Goal: Unclear: Browse casually

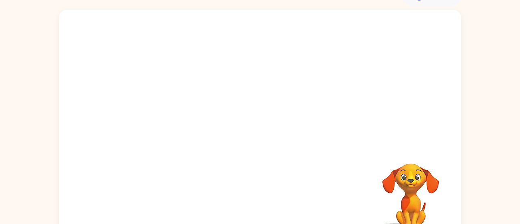
scroll to position [62, 0]
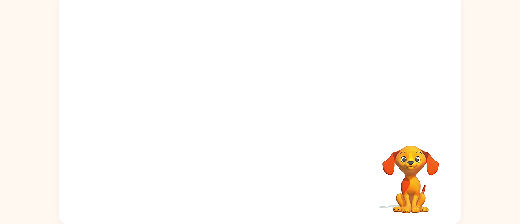
click at [169, 91] on video "Your browser must support playing .mp4 files to use Literably. Please try using…" at bounding box center [260, 60] width 402 height 137
click at [187, 93] on video "Your browser must support playing .mp4 files to use Literably. Please try using…" at bounding box center [260, 60] width 402 height 137
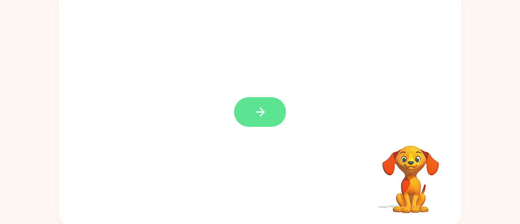
click at [256, 110] on icon "button" at bounding box center [260, 112] width 14 height 14
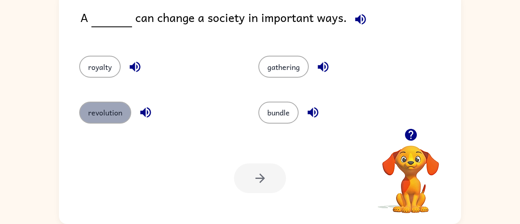
click at [100, 116] on button "revolution" at bounding box center [105, 113] width 52 height 22
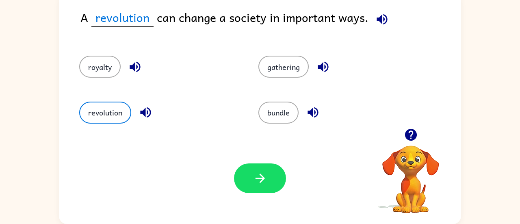
click at [383, 19] on icon "button" at bounding box center [382, 19] width 14 height 14
click at [139, 112] on icon "button" at bounding box center [146, 112] width 14 height 14
click at [317, 115] on icon "button" at bounding box center [313, 112] width 11 height 11
click at [320, 76] on button "button" at bounding box center [323, 66] width 21 height 21
click at [134, 63] on icon "button" at bounding box center [135, 67] width 11 height 11
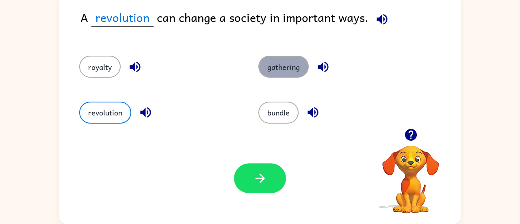
click at [271, 61] on button "gathering" at bounding box center [283, 67] width 50 height 22
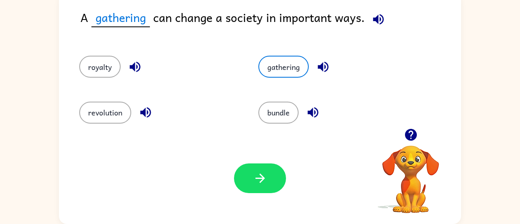
click at [102, 126] on div "revolution" at bounding box center [153, 109] width 179 height 46
click at [103, 118] on button "revolution" at bounding box center [105, 113] width 52 height 22
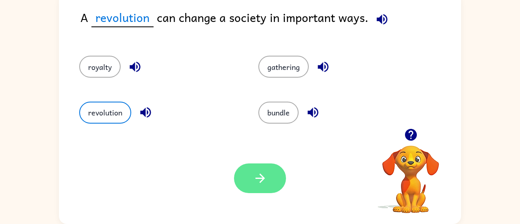
click at [247, 182] on button "button" at bounding box center [260, 178] width 52 height 30
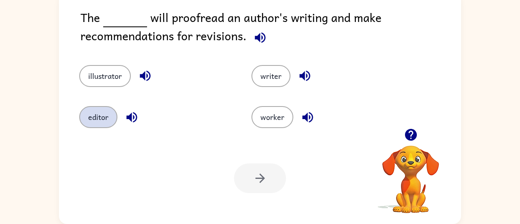
click at [100, 112] on button "editor" at bounding box center [98, 117] width 38 height 22
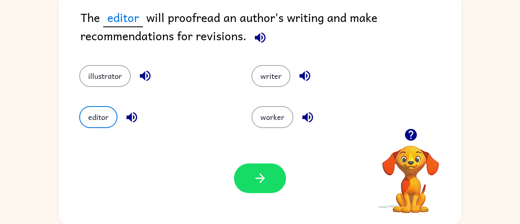
click at [221, 146] on div "Your browser must support playing .mp4 files to use Literably. Please try using…" at bounding box center [260, 177] width 402 height 91
click at [271, 186] on button "button" at bounding box center [260, 178] width 52 height 30
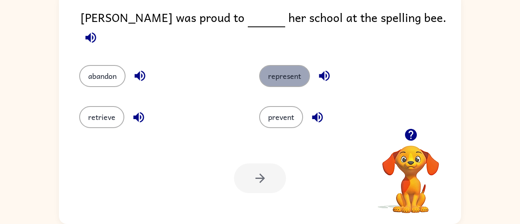
click at [271, 75] on button "represent" at bounding box center [284, 76] width 51 height 22
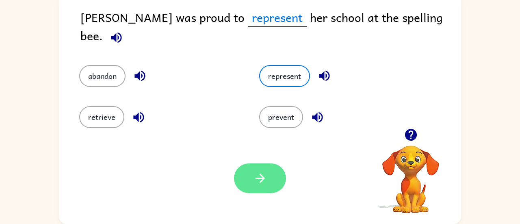
click at [268, 171] on button "button" at bounding box center [260, 178] width 52 height 30
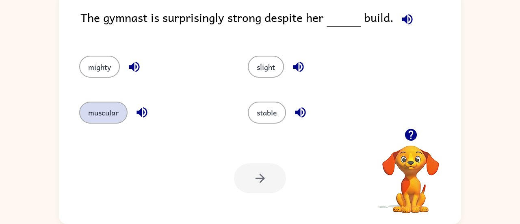
click at [106, 113] on button "muscular" at bounding box center [103, 113] width 48 height 22
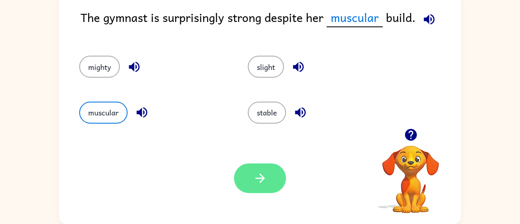
click at [258, 176] on icon "button" at bounding box center [260, 178] width 14 height 14
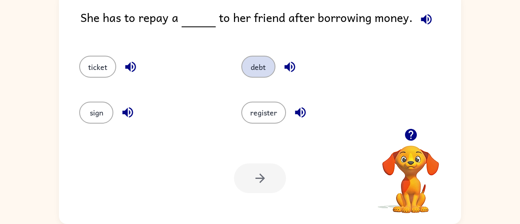
click at [253, 74] on button "debt" at bounding box center [258, 67] width 34 height 22
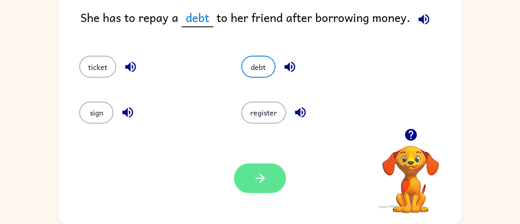
click at [257, 180] on icon "button" at bounding box center [260, 178] width 14 height 14
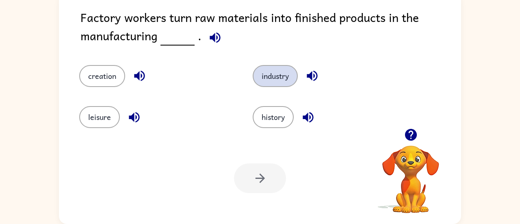
click at [276, 82] on button "industry" at bounding box center [275, 76] width 45 height 22
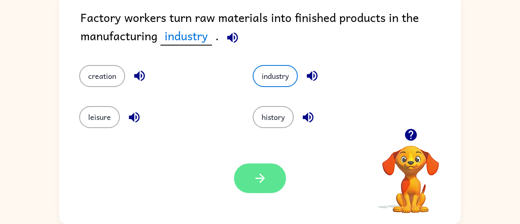
click at [266, 179] on icon "button" at bounding box center [260, 178] width 14 height 14
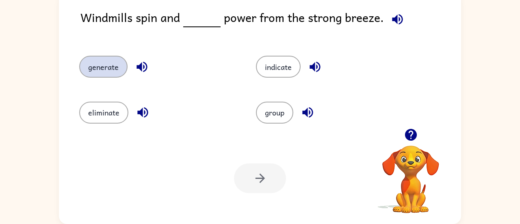
click at [93, 72] on button "generate" at bounding box center [103, 67] width 48 height 22
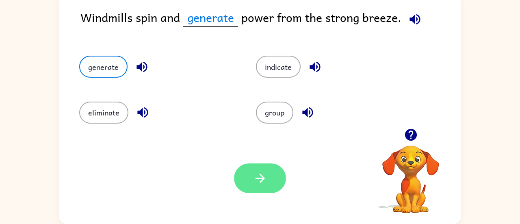
click at [273, 191] on button "button" at bounding box center [260, 178] width 52 height 30
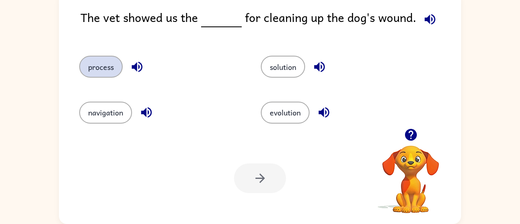
click at [95, 60] on button "process" at bounding box center [100, 67] width 43 height 22
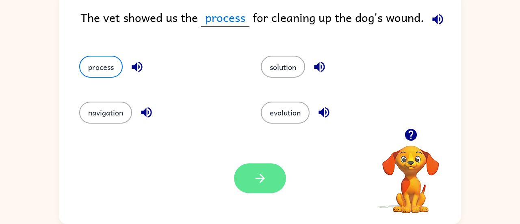
click at [273, 182] on button "button" at bounding box center [260, 178] width 52 height 30
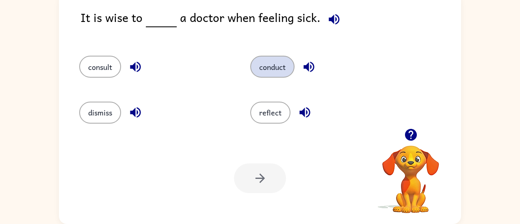
click at [271, 74] on button "conduct" at bounding box center [272, 67] width 44 height 22
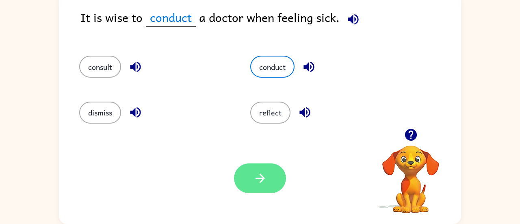
click at [260, 176] on icon "button" at bounding box center [260, 178] width 14 height 14
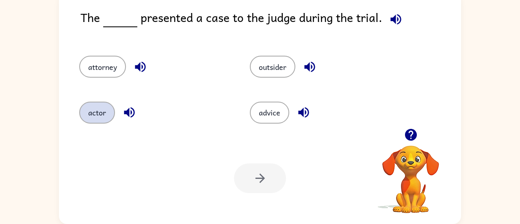
click at [95, 120] on button "actor" at bounding box center [97, 113] width 36 height 22
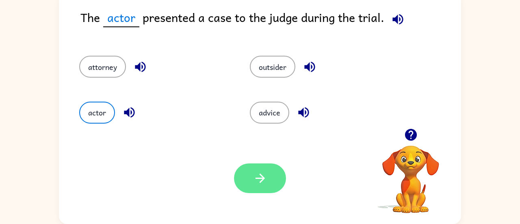
click at [260, 168] on button "button" at bounding box center [260, 178] width 52 height 30
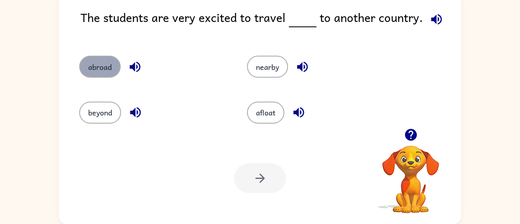
click at [104, 63] on button "abroad" at bounding box center [99, 67] width 41 height 22
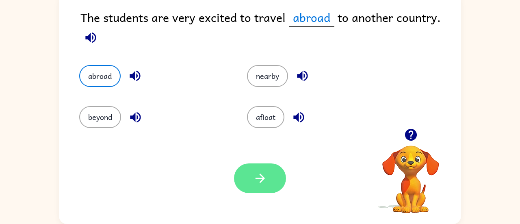
click at [276, 170] on button "button" at bounding box center [260, 178] width 52 height 30
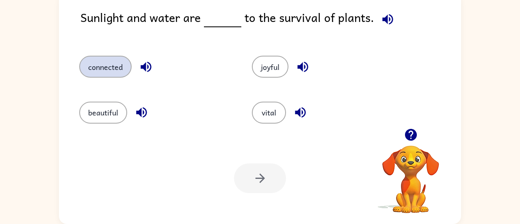
click at [108, 64] on button "connected" at bounding box center [105, 67] width 52 height 22
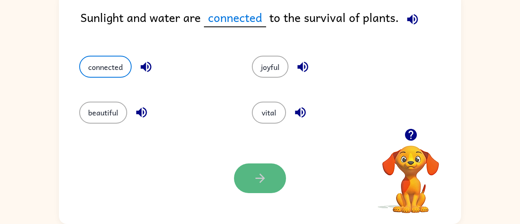
click at [261, 171] on icon "button" at bounding box center [260, 178] width 14 height 14
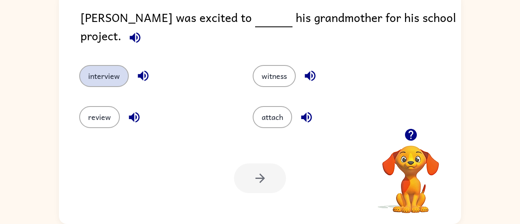
click at [100, 73] on button "interview" at bounding box center [104, 76] width 50 height 22
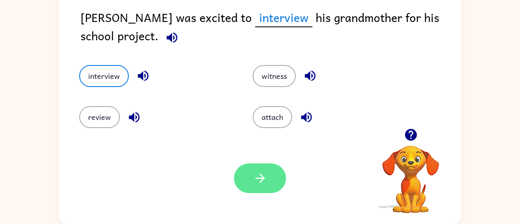
click at [243, 187] on button "button" at bounding box center [260, 178] width 52 height 30
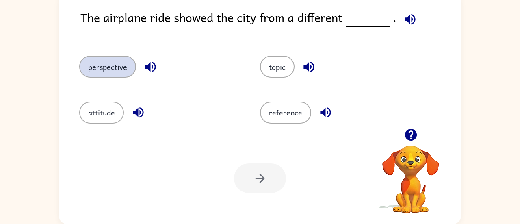
click at [107, 68] on button "perspective" at bounding box center [107, 67] width 57 height 22
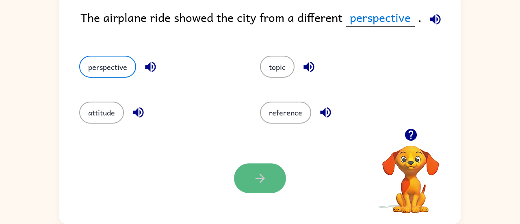
click at [277, 176] on button "button" at bounding box center [260, 178] width 52 height 30
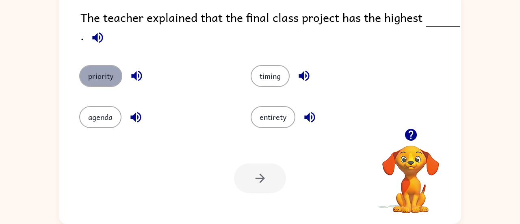
click at [90, 79] on button "priority" at bounding box center [100, 76] width 43 height 22
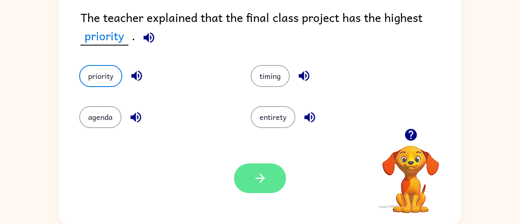
click at [270, 179] on button "button" at bounding box center [260, 178] width 52 height 30
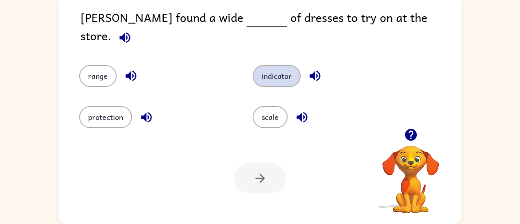
click at [281, 66] on button "indicator" at bounding box center [277, 76] width 48 height 22
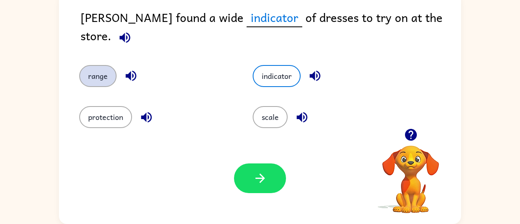
scroll to position [47, 0]
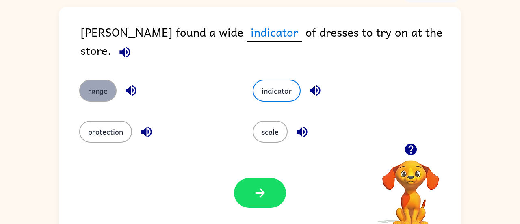
click at [107, 80] on button "range" at bounding box center [97, 91] width 37 height 22
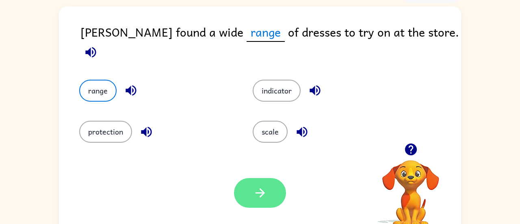
click at [256, 198] on icon "button" at bounding box center [260, 193] width 14 height 14
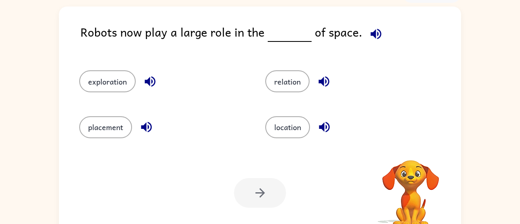
scroll to position [46, 0]
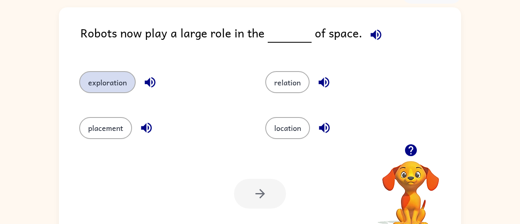
click at [128, 88] on button "exploration" at bounding box center [107, 82] width 56 height 22
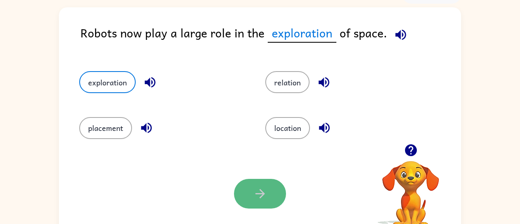
click at [242, 183] on button "button" at bounding box center [260, 194] width 52 height 30
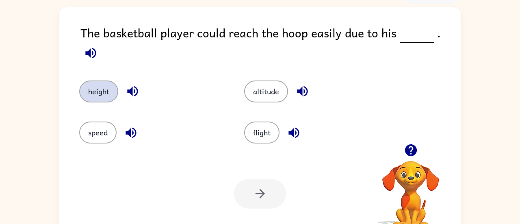
click at [81, 80] on button "height" at bounding box center [98, 91] width 39 height 22
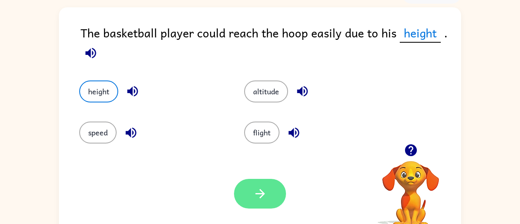
click at [265, 203] on button "button" at bounding box center [260, 194] width 52 height 30
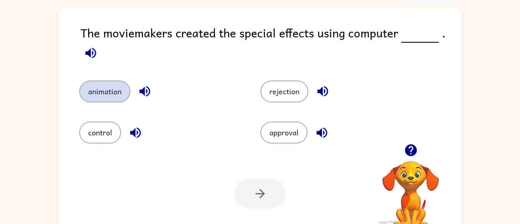
click at [82, 90] on button "animation" at bounding box center [104, 91] width 51 height 22
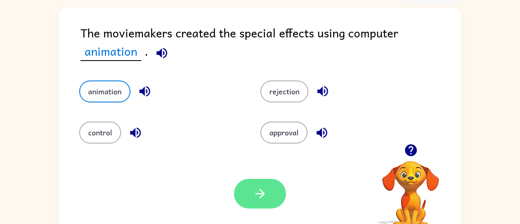
click at [265, 206] on button "button" at bounding box center [260, 194] width 52 height 30
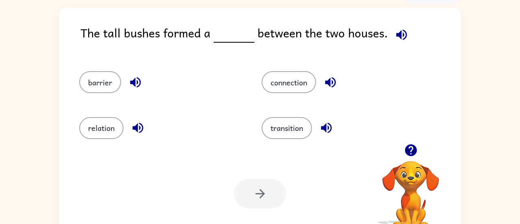
click at [85, 92] on div "barrier" at bounding box center [161, 82] width 164 height 22
click at [109, 89] on button "barrier" at bounding box center [100, 82] width 42 height 22
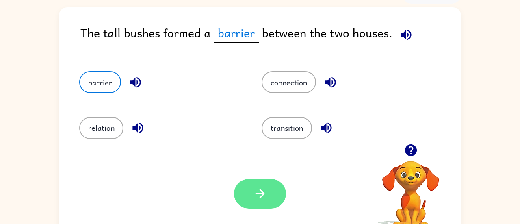
click at [239, 191] on button "button" at bounding box center [260, 194] width 52 height 30
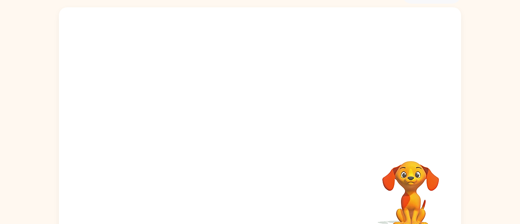
click at [190, 119] on video "Your browser must support playing .mp4 files to use Literably. Please try using…" at bounding box center [260, 75] width 402 height 137
click at [194, 114] on video "Your browser must support playing .mp4 files to use Literably. Please try using…" at bounding box center [260, 75] width 402 height 137
click at [191, 22] on video "Your browser must support playing .mp4 files to use Literably. Please try using…" at bounding box center [260, 75] width 402 height 137
click at [186, 120] on video "Your browser must support playing .mp4 files to use Literably. Please try using…" at bounding box center [260, 75] width 402 height 137
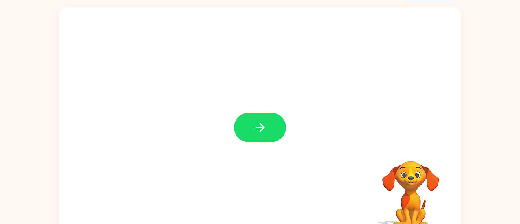
click at [266, 124] on icon "button" at bounding box center [260, 127] width 14 height 14
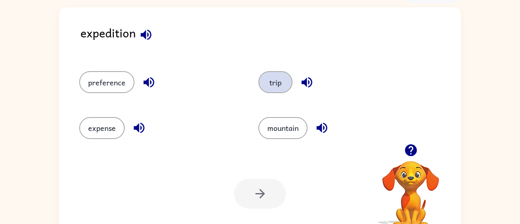
click at [280, 77] on button "trip" at bounding box center [275, 82] width 34 height 22
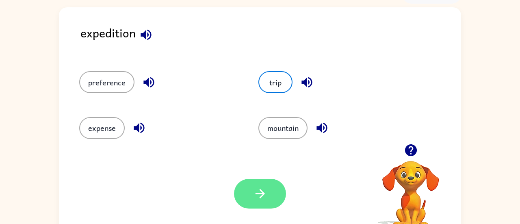
click at [256, 191] on icon "button" at bounding box center [260, 194] width 14 height 14
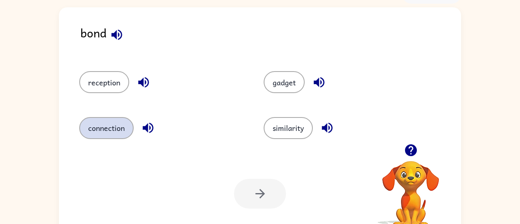
click at [130, 128] on button "connection" at bounding box center [106, 128] width 54 height 22
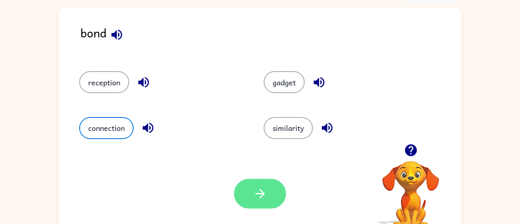
click at [275, 194] on button "button" at bounding box center [260, 194] width 52 height 30
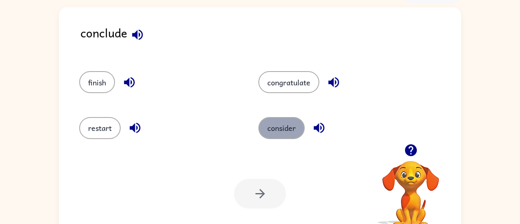
click at [294, 137] on button "consider" at bounding box center [281, 128] width 46 height 22
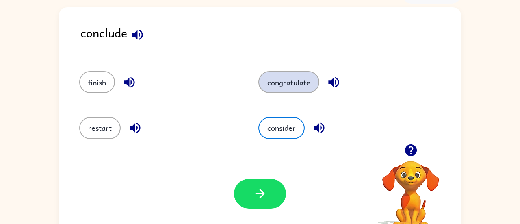
click at [287, 78] on button "congratulate" at bounding box center [288, 82] width 61 height 22
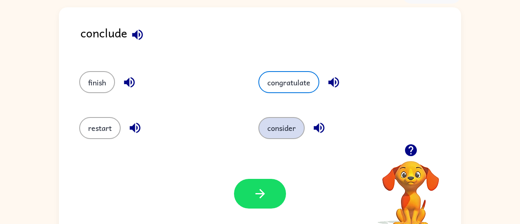
click at [275, 126] on button "consider" at bounding box center [281, 128] width 46 height 22
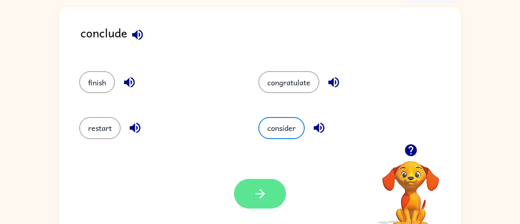
click at [268, 187] on button "button" at bounding box center [260, 194] width 52 height 30
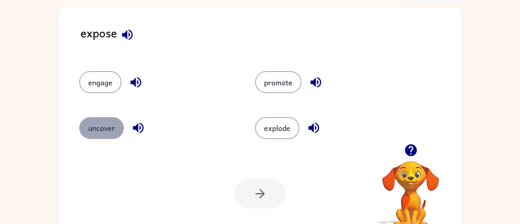
click at [108, 121] on button "uncover" at bounding box center [101, 128] width 45 height 22
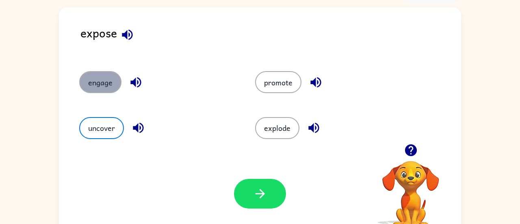
click at [99, 80] on button "engage" at bounding box center [100, 82] width 42 height 22
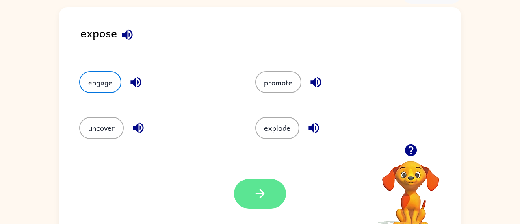
click at [259, 180] on button "button" at bounding box center [260, 194] width 52 height 30
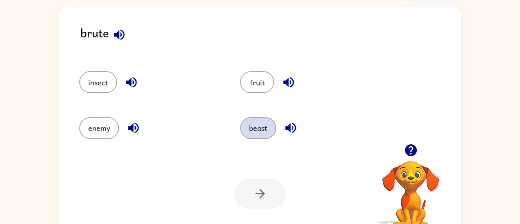
click at [260, 122] on button "beast" at bounding box center [258, 128] width 36 height 22
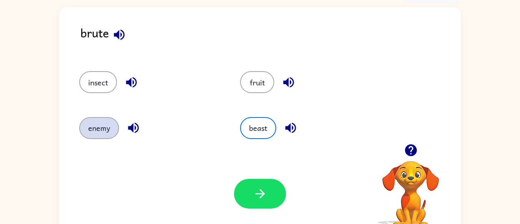
click at [86, 137] on button "enemy" at bounding box center [99, 128] width 40 height 22
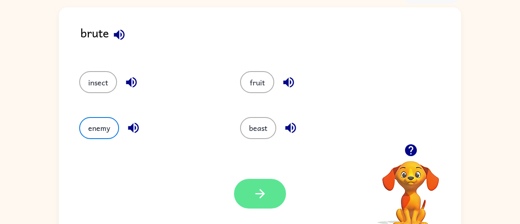
click at [251, 200] on button "button" at bounding box center [260, 194] width 52 height 30
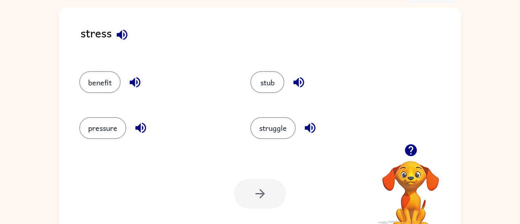
click at [115, 111] on div "pressure" at bounding box center [149, 125] width 171 height 46
click at [115, 135] on button "pressure" at bounding box center [102, 128] width 47 height 22
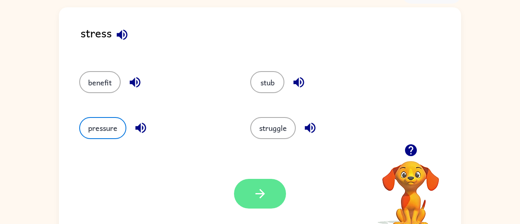
click at [255, 191] on icon "button" at bounding box center [260, 194] width 14 height 14
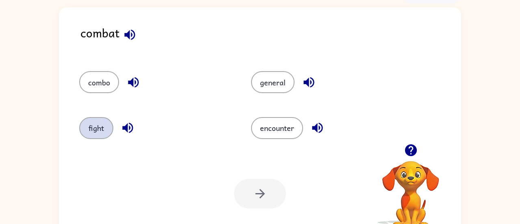
click at [91, 130] on button "fight" at bounding box center [96, 128] width 34 height 22
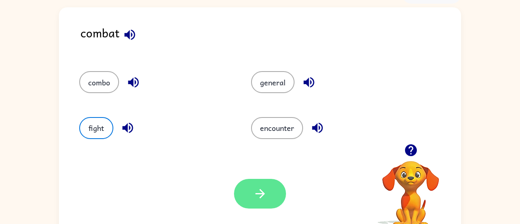
click at [258, 191] on icon "button" at bounding box center [260, 194] width 14 height 14
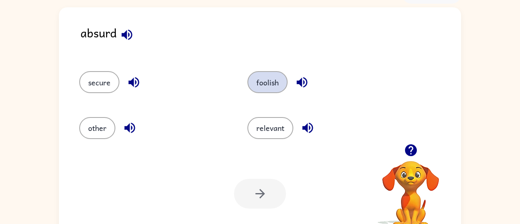
click at [272, 82] on button "foolish" at bounding box center [267, 82] width 40 height 22
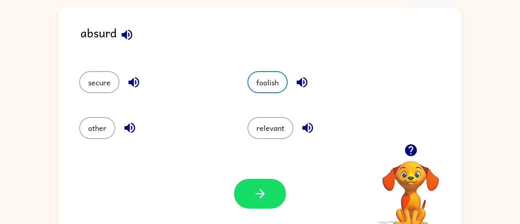
click at [265, 209] on div "Your browser must support playing .mp4 files to use Literably. Please try using…" at bounding box center [260, 193] width 402 height 91
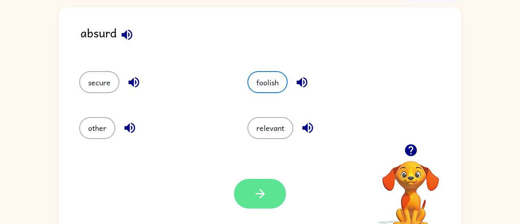
click at [252, 180] on button "button" at bounding box center [260, 194] width 52 height 30
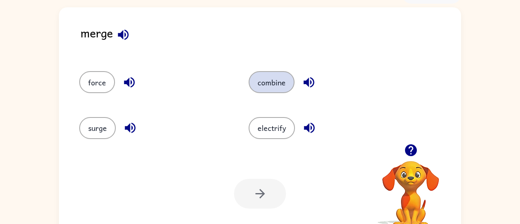
click at [282, 84] on button "combine" at bounding box center [272, 82] width 46 height 22
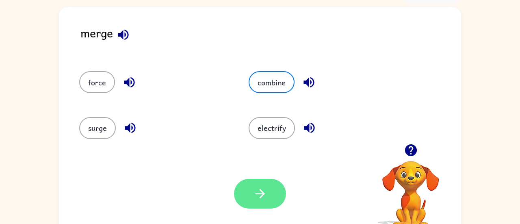
click at [265, 191] on icon "button" at bounding box center [260, 194] width 14 height 14
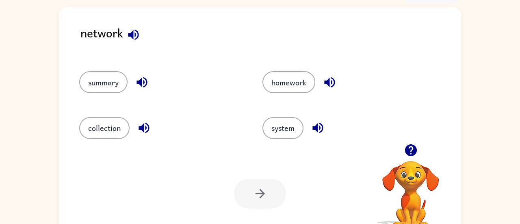
click at [274, 116] on div "system" at bounding box center [338, 125] width 183 height 46
click at [277, 130] on button "system" at bounding box center [282, 128] width 41 height 22
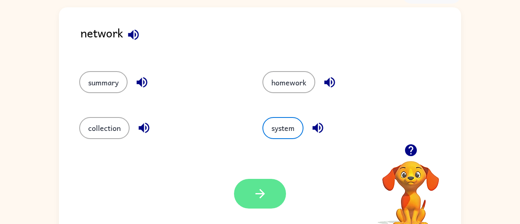
click at [252, 187] on button "button" at bounding box center [260, 194] width 52 height 30
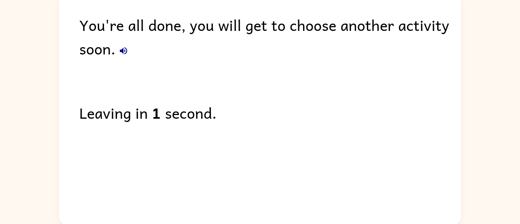
click at [127, 53] on icon "button" at bounding box center [124, 51] width 10 height 10
